Goal: Use online tool/utility: Utilize a website feature to perform a specific function

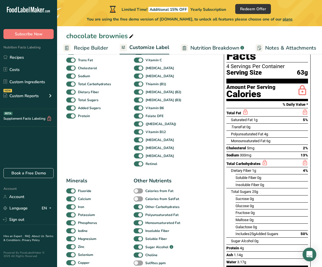
scroll to position [0, 111]
drag, startPoint x: 256, startPoint y: 166, endPoint x: 236, endPoint y: 167, distance: 20.5
click at [236, 176] on span "Soluble Fiber" at bounding box center [245, 178] width 21 height 4
copy span "Soluble Fiber"
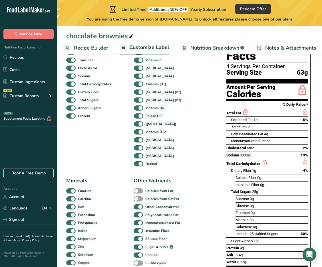
click at [257, 175] on div "Soluble Fiber 0g" at bounding box center [248, 178] width 26 height 6
click at [256, 176] on span "Soluble Fiber" at bounding box center [245, 178] width 21 height 4
drag, startPoint x: 257, startPoint y: 165, endPoint x: 236, endPoint y: 166, distance: 21.1
click at [236, 176] on span "Soluble Fiber" at bounding box center [245, 178] width 21 height 4
copy span "Soluble Fiber"
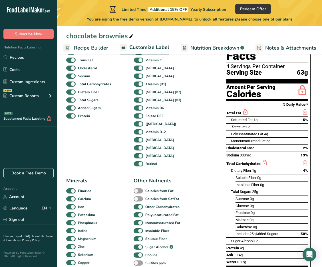
click at [247, 183] on span "Insoluble Fiber" at bounding box center [247, 185] width 24 height 4
drag, startPoint x: 260, startPoint y: 173, endPoint x: 235, endPoint y: 172, distance: 25.1
click at [235, 181] on div "Insoluble Fiber 0g" at bounding box center [267, 184] width 82 height 7
copy div "Insoluble Fiber"
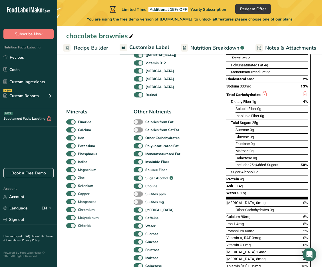
scroll to position [86, 0]
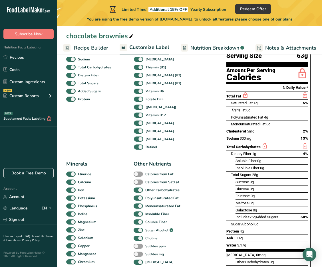
drag, startPoint x: 248, startPoint y: 171, endPoint x: 235, endPoint y: 171, distance: 12.8
click at [235, 180] on span "Sucrose" at bounding box center [241, 182] width 13 height 4
copy span "Sucrose"
drag, startPoint x: 249, startPoint y: 178, endPoint x: 236, endPoint y: 176, distance: 12.8
click at [236, 187] on span "Glucose" at bounding box center [241, 189] width 13 height 4
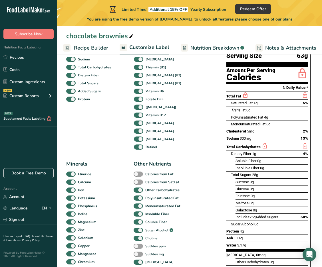
copy span "Glucose"
drag, startPoint x: 249, startPoint y: 186, endPoint x: 230, endPoint y: 186, distance: 18.8
click at [230, 192] on div "Fructose 0g" at bounding box center [267, 195] width 82 height 7
copy div "Fructose"
drag, startPoint x: 248, startPoint y: 192, endPoint x: 236, endPoint y: 192, distance: 11.7
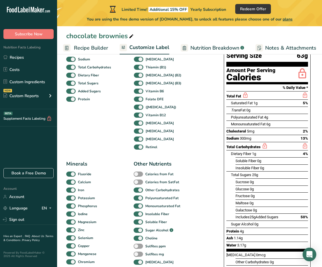
click at [236, 201] on span "Maltose" at bounding box center [241, 203] width 13 height 4
copy span "Maltose"
drag, startPoint x: 251, startPoint y: 198, endPoint x: 236, endPoint y: 199, distance: 15.2
click at [236, 208] on span "Galactose" at bounding box center [243, 210] width 17 height 4
copy span "Galactose"
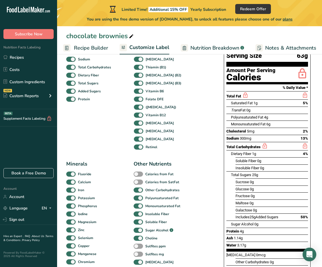
drag, startPoint x: 248, startPoint y: 171, endPoint x: 235, endPoint y: 171, distance: 13.7
click at [235, 178] on div "Sucrose 0g" at bounding box center [267, 181] width 82 height 7
copy div "Sucrose"
drag, startPoint x: 248, startPoint y: 177, endPoint x: 236, endPoint y: 178, distance: 12.6
click at [236, 187] on span "Glucose" at bounding box center [241, 189] width 13 height 4
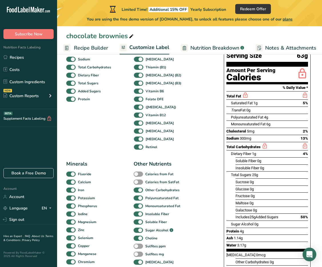
copy span "Glucose"
drag, startPoint x: 249, startPoint y: 185, endPoint x: 236, endPoint y: 185, distance: 14.0
click at [236, 194] on span "Fructose" at bounding box center [242, 196] width 14 height 4
drag, startPoint x: 249, startPoint y: 192, endPoint x: 236, endPoint y: 192, distance: 13.1
click at [236, 201] on span "Maltose" at bounding box center [241, 203] width 13 height 4
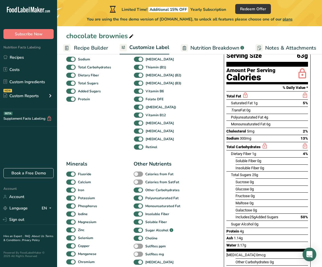
drag, startPoint x: 251, startPoint y: 198, endPoint x: 236, endPoint y: 199, distance: 15.4
click at [236, 208] on span "Galactose" at bounding box center [243, 210] width 17 height 4
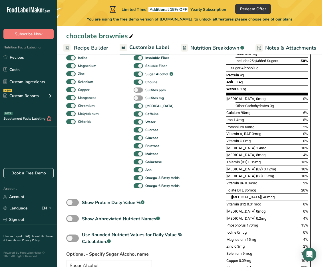
scroll to position [257, 0]
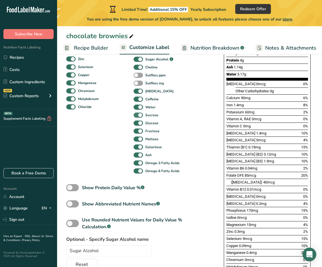
drag, startPoint x: 137, startPoint y: 115, endPoint x: 138, endPoint y: 119, distance: 3.8
click at [137, 115] on span at bounding box center [137, 115] width 9 height 5
click at [137, 115] on input "Sucrose" at bounding box center [135, 115] width 4 height 4
checkbox input "false"
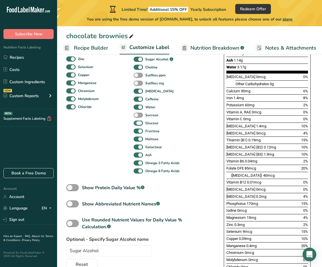
click at [137, 123] on span at bounding box center [137, 123] width 9 height 5
click at [137, 123] on input "Glucose" at bounding box center [135, 123] width 4 height 4
checkbox input "false"
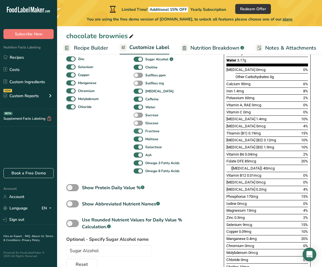
click at [137, 131] on span at bounding box center [137, 131] width 9 height 5
click at [137, 131] on input "Fructose" at bounding box center [135, 131] width 4 height 4
checkbox input "false"
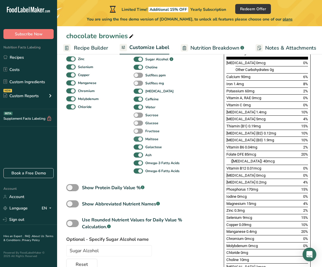
click at [138, 140] on span at bounding box center [137, 139] width 9 height 5
click at [137, 140] on input "Maltose" at bounding box center [135, 139] width 4 height 4
checkbox input "false"
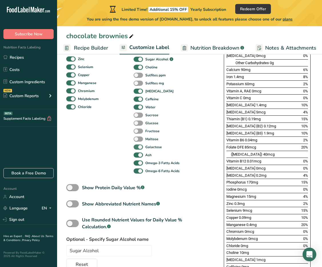
click at [139, 147] on span at bounding box center [137, 147] width 9 height 5
click at [137, 147] on input "Galactose" at bounding box center [135, 147] width 4 height 4
checkbox input "false"
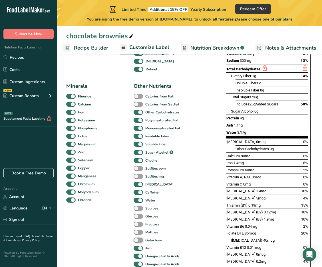
scroll to position [143, 0]
